Goal: Find specific page/section: Find specific page/section

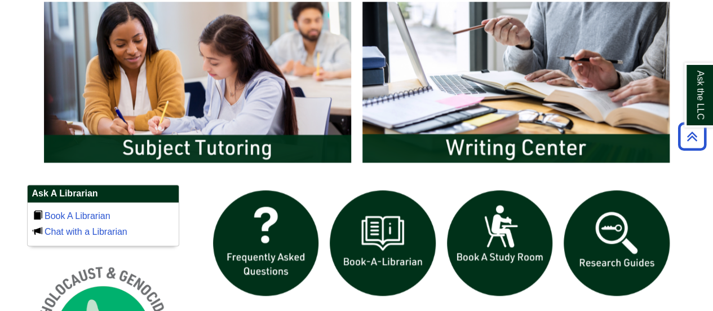
scroll to position [620, 0]
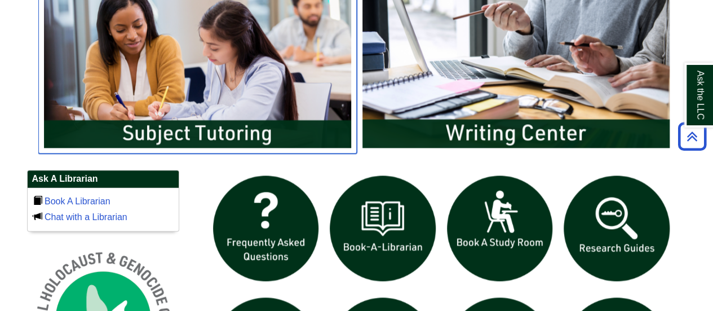
click at [238, 131] on img "slideshow" at bounding box center [197, 66] width 319 height 171
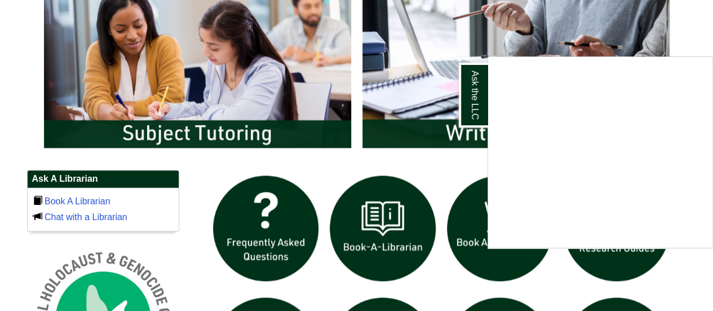
click at [262, 110] on div "Ask the LLC" at bounding box center [356, 155] width 713 height 311
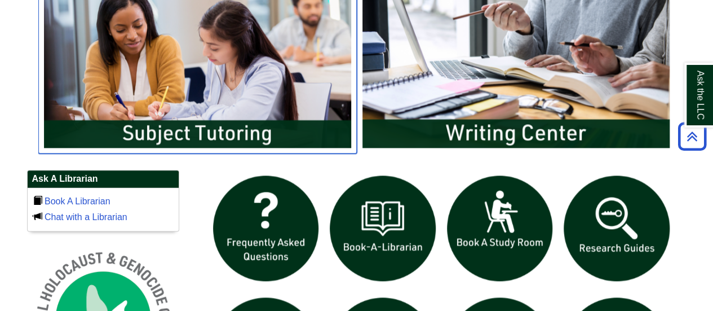
click at [213, 126] on img "slideshow" at bounding box center [197, 66] width 319 height 171
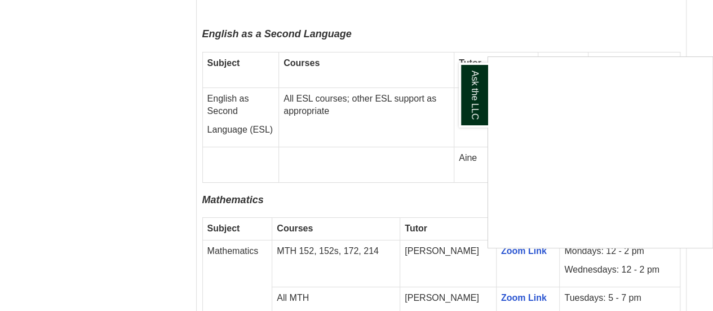
scroll to position [2030, 0]
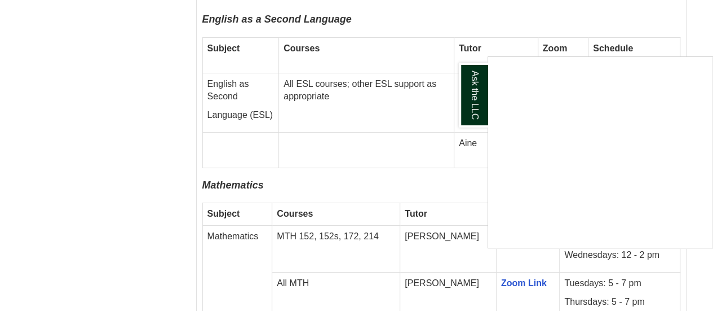
click at [98, 226] on div "Ask the LLC" at bounding box center [356, 155] width 713 height 311
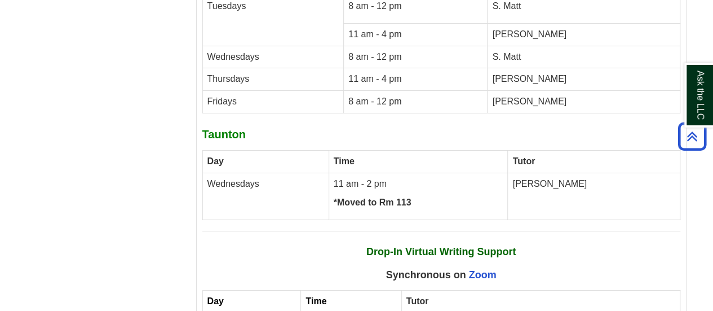
scroll to position [4060, 0]
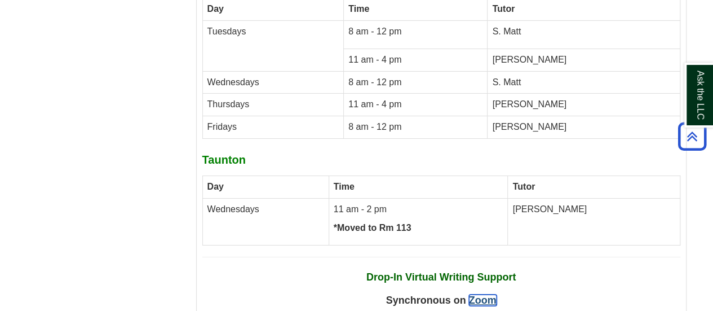
click at [487, 294] on link "Zoom" at bounding box center [483, 299] width 28 height 11
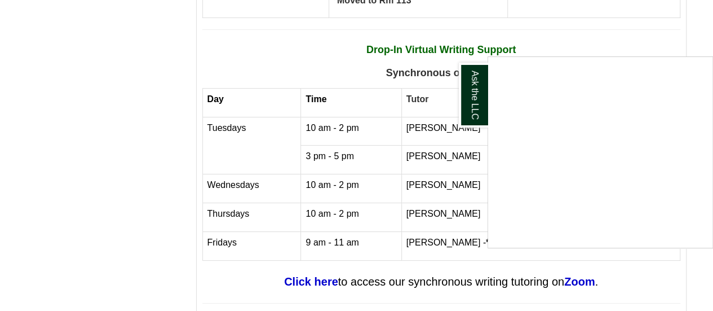
scroll to position [4455, 0]
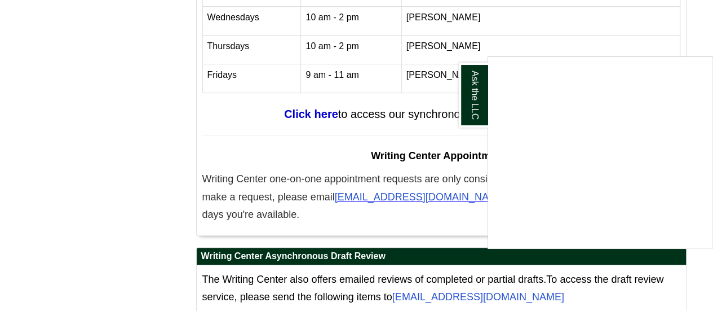
click at [697, 30] on div "Ask the LLC" at bounding box center [356, 155] width 713 height 311
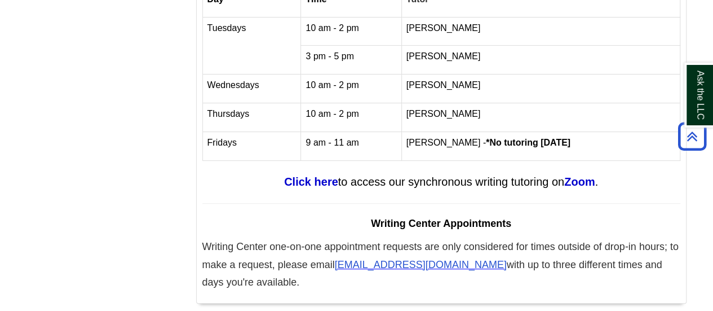
scroll to position [4234, 0]
